Goal: Task Accomplishment & Management: Manage account settings

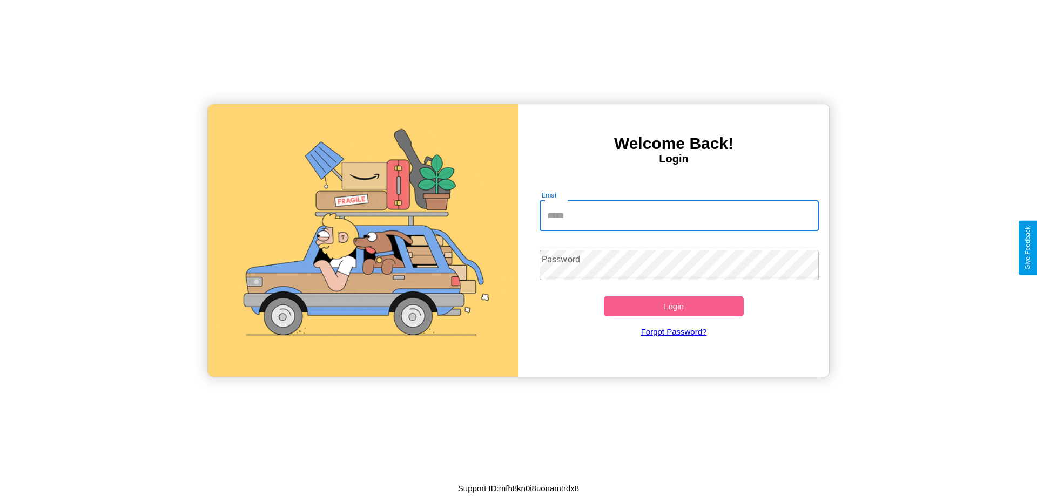
click at [679, 215] on input "Email" at bounding box center [679, 216] width 280 height 30
type input "**********"
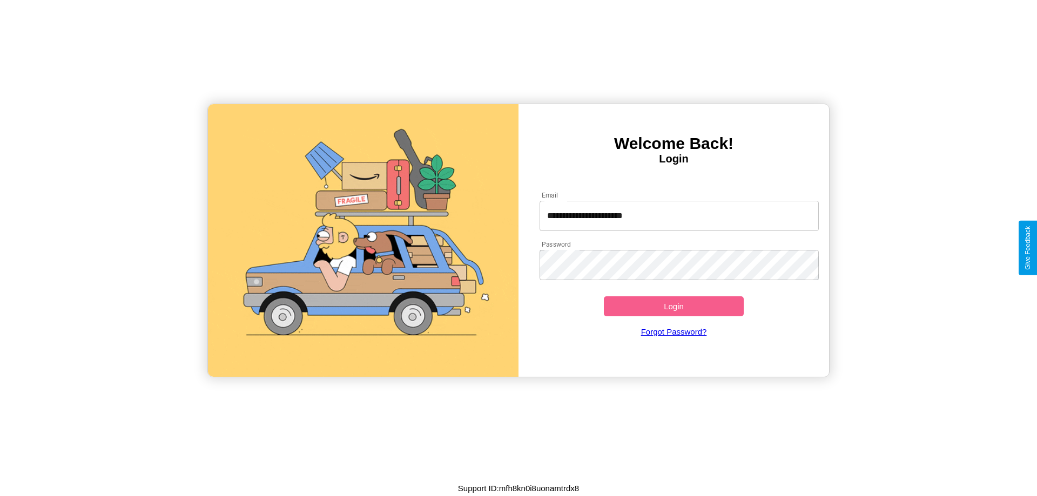
click at [673, 306] on button "Login" at bounding box center [674, 306] width 140 height 20
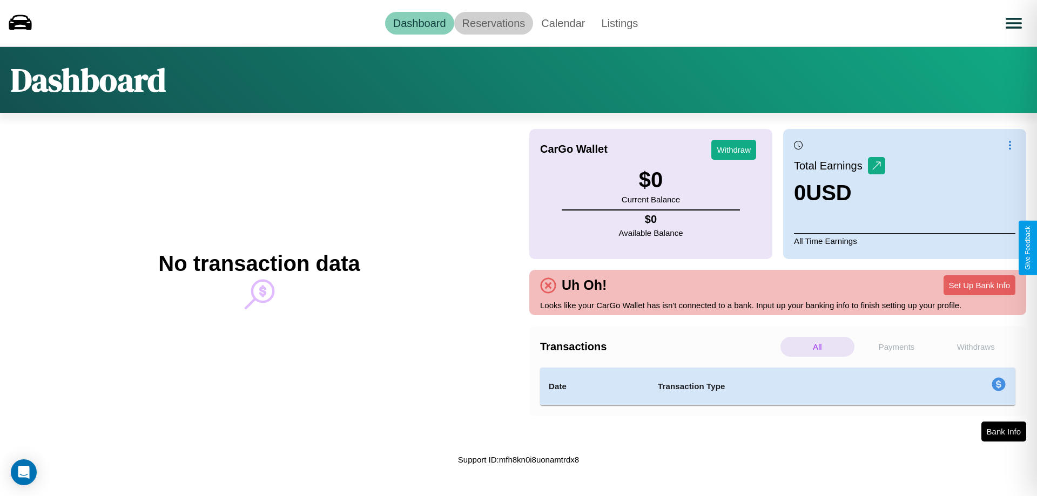
click at [493, 23] on link "Reservations" at bounding box center [493, 23] width 79 height 23
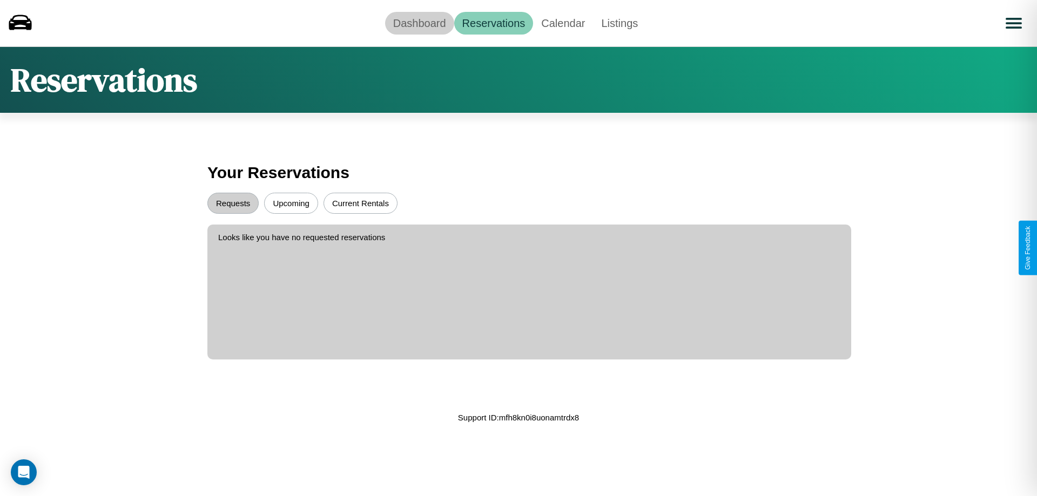
click at [419, 23] on link "Dashboard" at bounding box center [419, 23] width 69 height 23
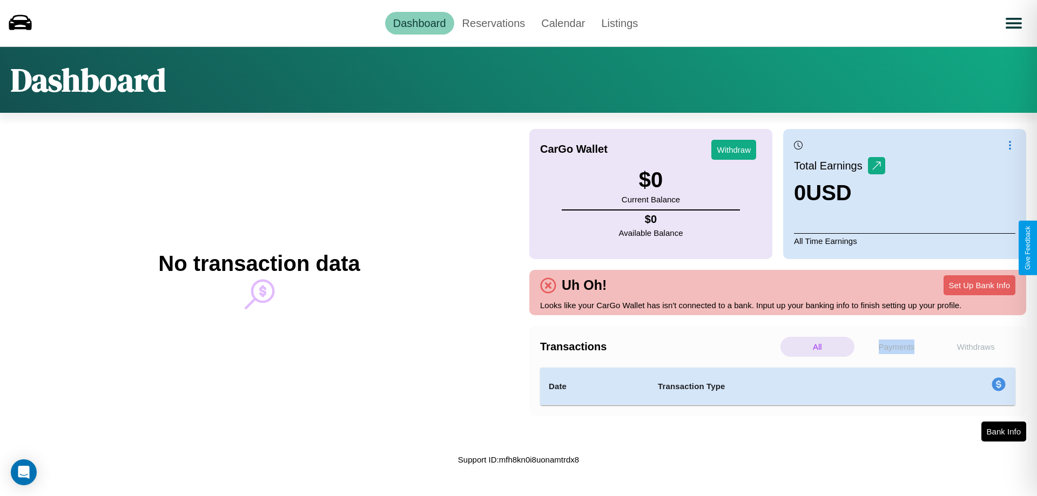
click at [896, 347] on p "Payments" at bounding box center [896, 347] width 74 height 20
click at [975, 347] on p "Withdraws" at bounding box center [975, 347] width 74 height 20
click at [563, 23] on link "Calendar" at bounding box center [563, 23] width 60 height 23
